Goal: Information Seeking & Learning: Learn about a topic

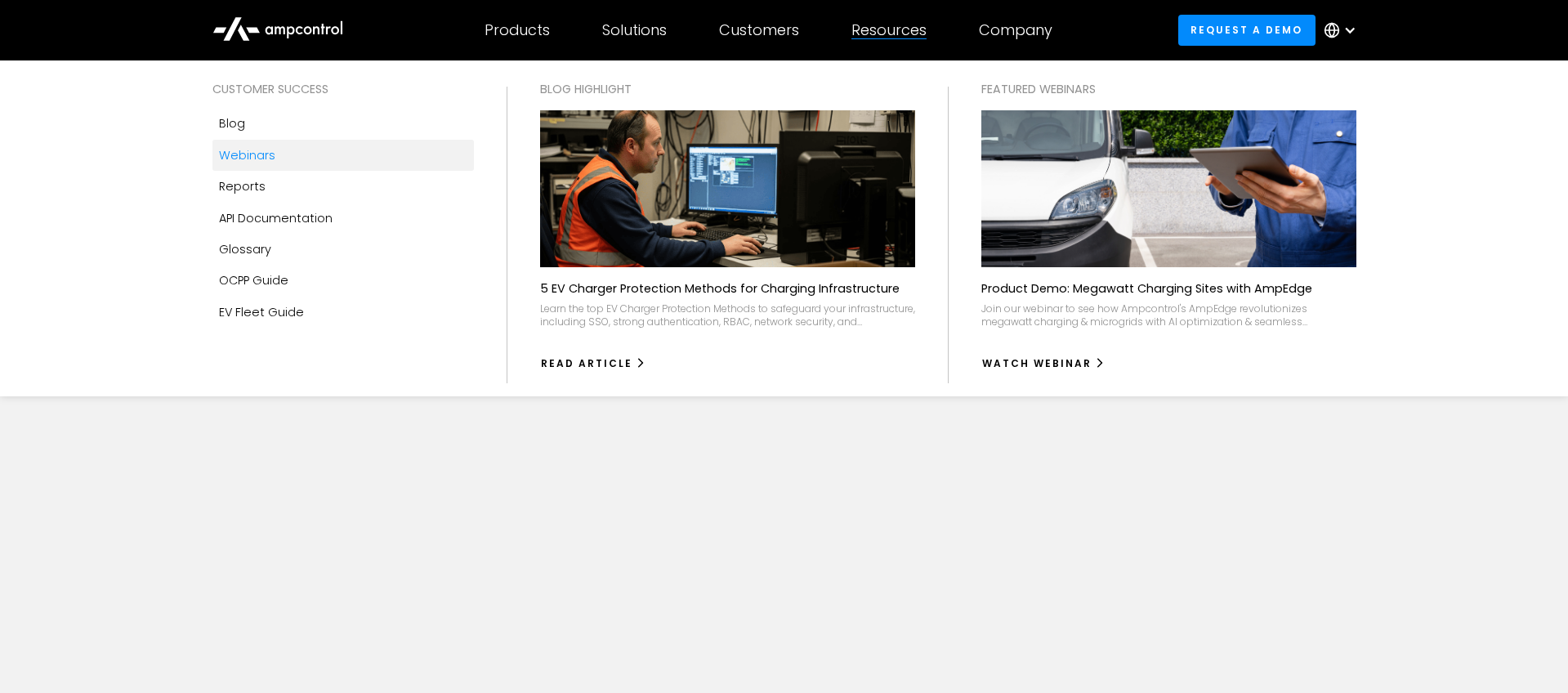
click at [290, 161] on link "Webinars" at bounding box center [343, 155] width 261 height 31
